Goal: Complete application form: Complete application form

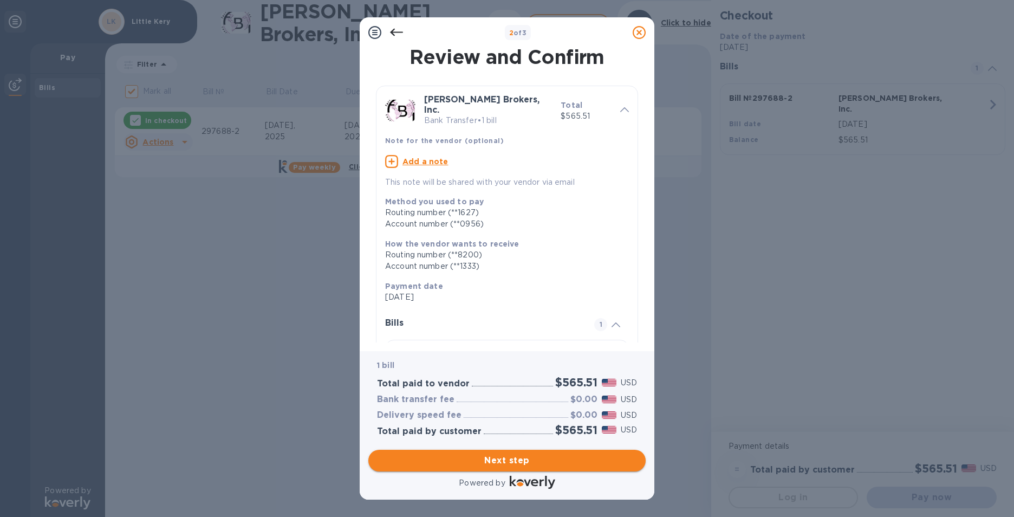
click at [570, 460] on span "Next step" at bounding box center [507, 460] width 260 height 13
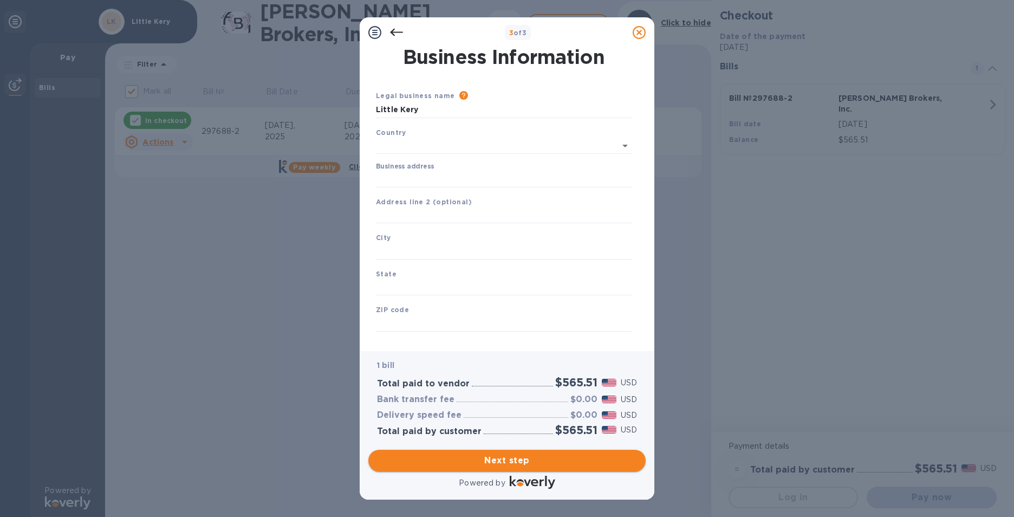
type input "[GEOGRAPHIC_DATA]"
click at [440, 176] on input "Business address" at bounding box center [504, 177] width 256 height 16
type input "[STREET_ADDRESS]"
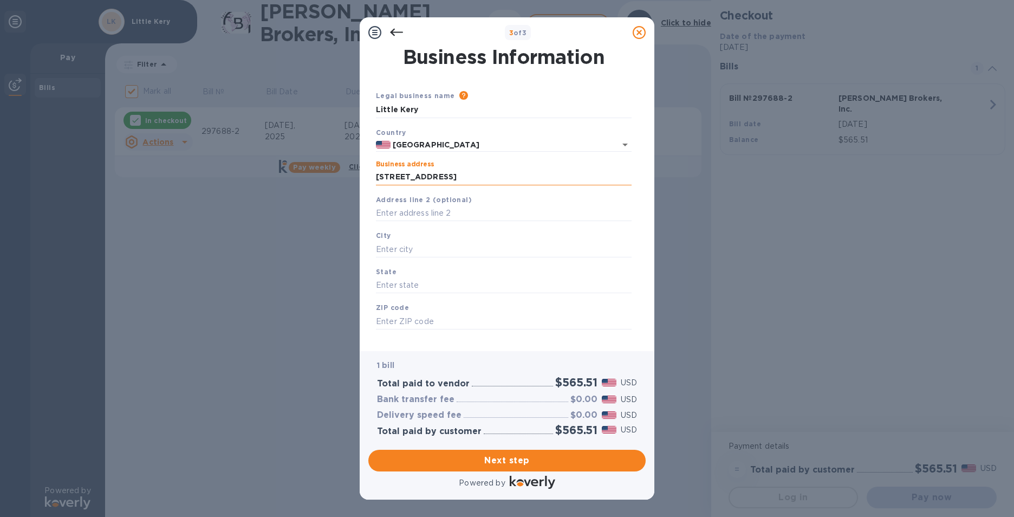
type input "[GEOGRAPHIC_DATA]"
type input "[US_STATE]"
type input "90015"
click at [438, 293] on input "[US_STATE]" at bounding box center [504, 285] width 256 height 16
type input "C"
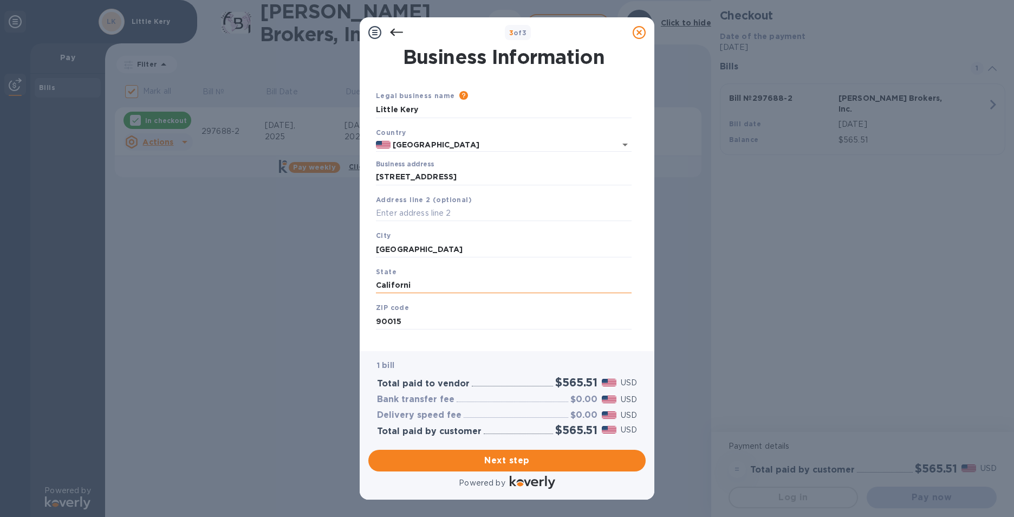
type input "[US_STATE]"
click at [520, 466] on span "Next step" at bounding box center [507, 460] width 260 height 13
click at [471, 253] on input "[GEOGRAPHIC_DATA]" at bounding box center [504, 249] width 256 height 16
type input "[GEOGRAPHIC_DATA]"
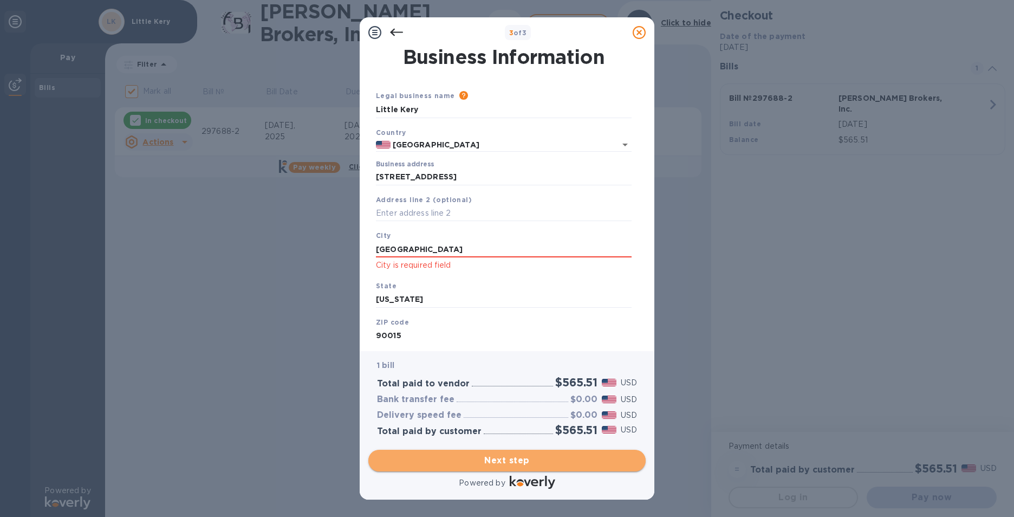
click at [481, 455] on span "Next step" at bounding box center [507, 460] width 260 height 13
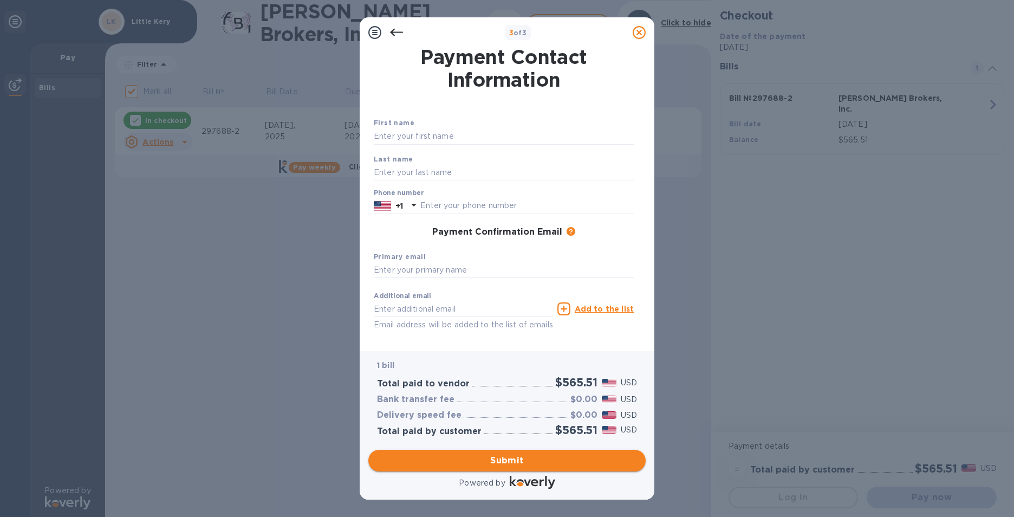
click at [481, 461] on span "Submit" at bounding box center [507, 460] width 260 height 13
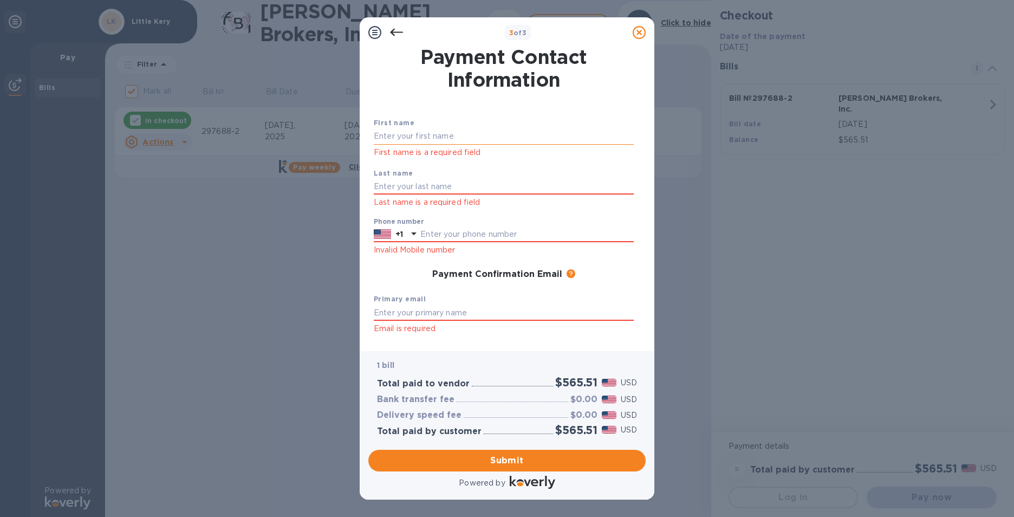
click at [473, 139] on input "text" at bounding box center [504, 136] width 260 height 16
type input "[PERSON_NAME]"
type input "5626444163"
type input "[EMAIL_ADDRESS][DOMAIN_NAME]"
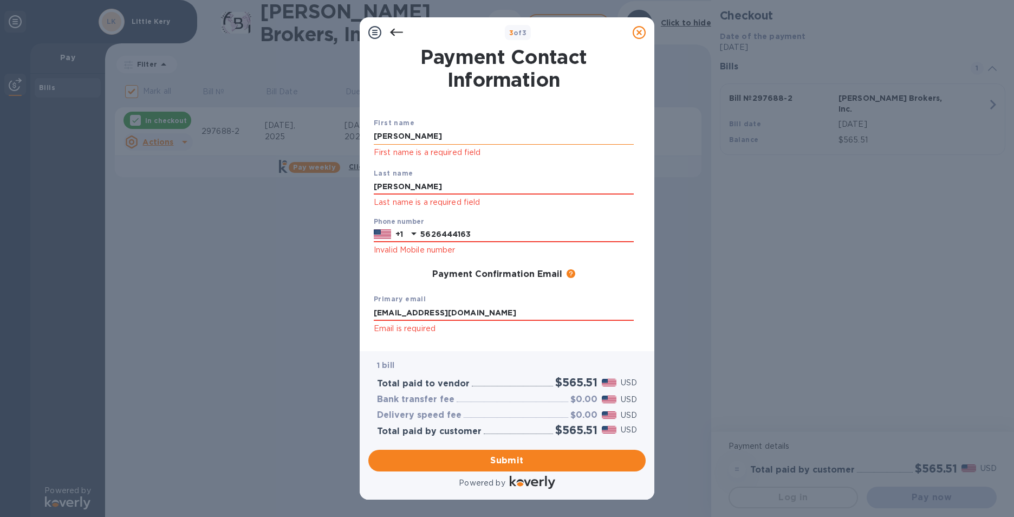
type input "[EMAIL_ADDRESS][DOMAIN_NAME]"
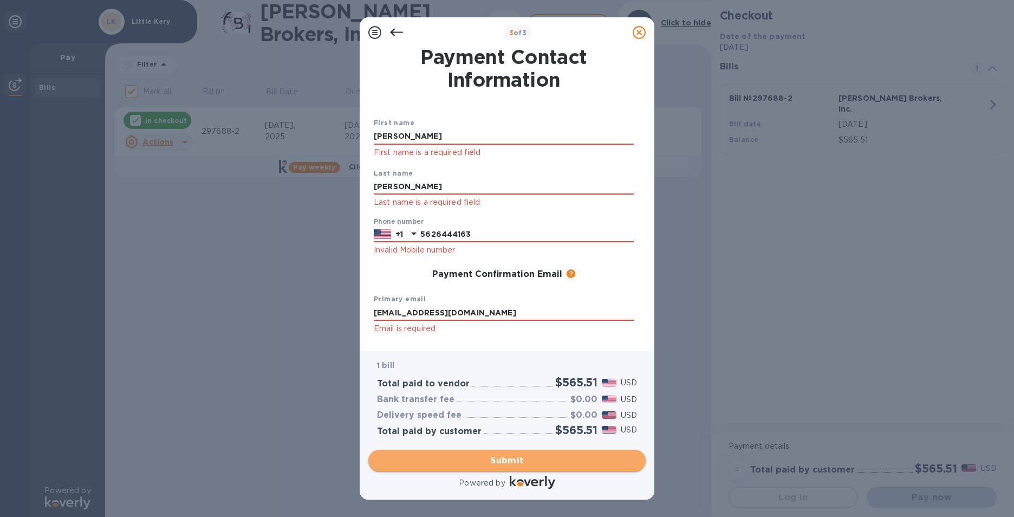
click at [522, 461] on span "Submit" at bounding box center [507, 460] width 260 height 13
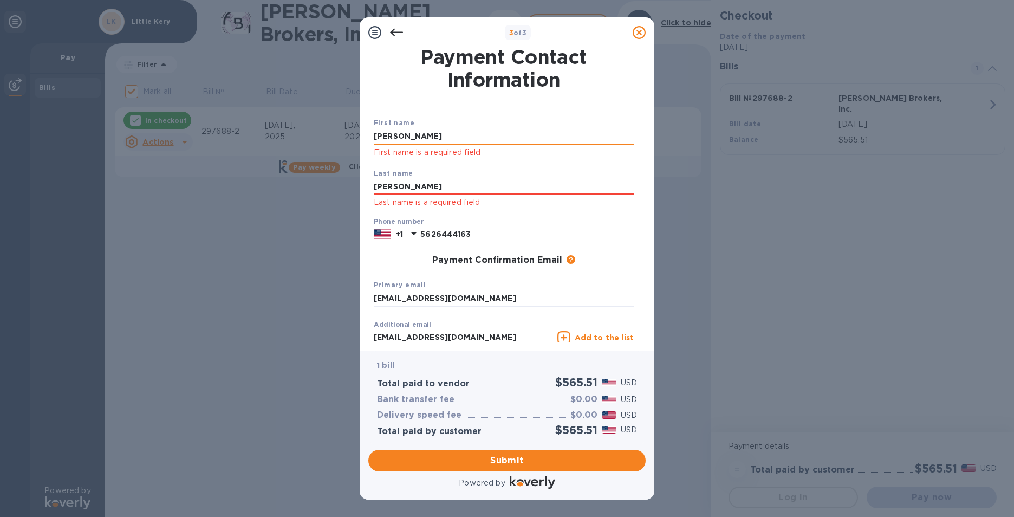
click at [465, 134] on input "[PERSON_NAME]" at bounding box center [504, 136] width 260 height 16
type input "E"
type input "[PERSON_NAME]"
click at [385, 185] on input "[PERSON_NAME]" at bounding box center [504, 187] width 260 height 16
click at [411, 185] on input "[PERSON_NAME]" at bounding box center [504, 187] width 260 height 16
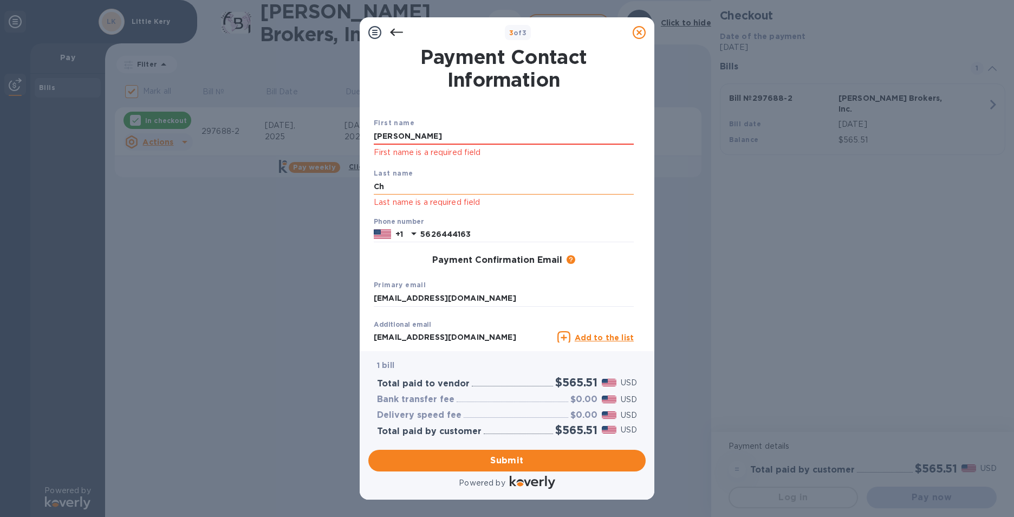
type input "C"
type input "[PERSON_NAME]"
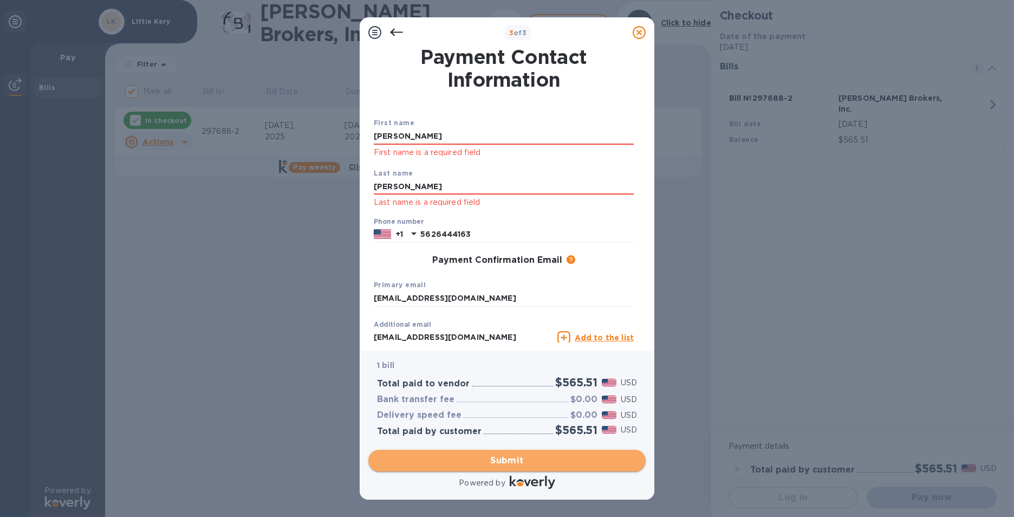
click at [507, 454] on span "Submit" at bounding box center [507, 460] width 260 height 13
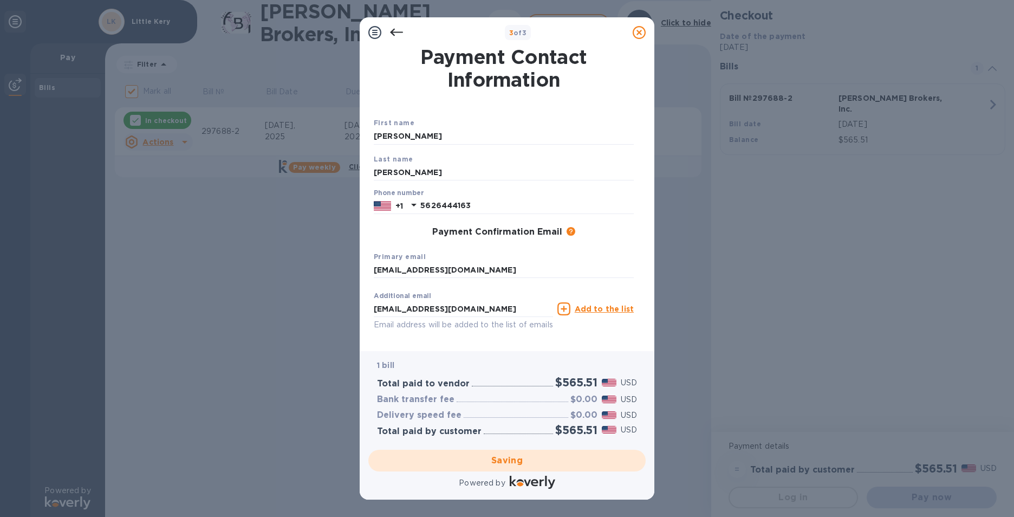
checkbox input "false"
